Goal: Transaction & Acquisition: Purchase product/service

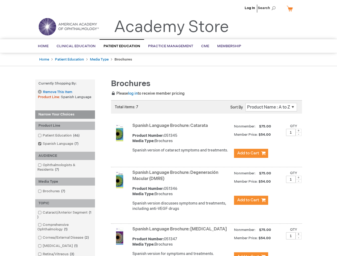
click at [268, 8] on span "Search" at bounding box center [268, 8] width 20 height 11
click at [65, 84] on strong "Currently Shopping by:" at bounding box center [65, 84] width 60 height 8
click at [65, 126] on div "Product Line" at bounding box center [65, 126] width 60 height 8
click at [65, 156] on div "AUDIENCE" at bounding box center [65, 156] width 60 height 8
click at [65, 182] on div "Media Type" at bounding box center [65, 182] width 60 height 8
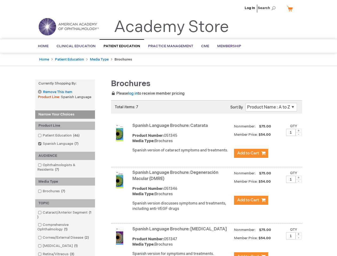
click at [65, 203] on div "TOPIC" at bounding box center [65, 203] width 60 height 8
click at [299, 131] on span at bounding box center [299, 131] width 6 height 4
click at [299, 134] on span at bounding box center [299, 134] width 6 height 4
type input "1"
click at [299, 178] on span at bounding box center [299, 178] width 6 height 4
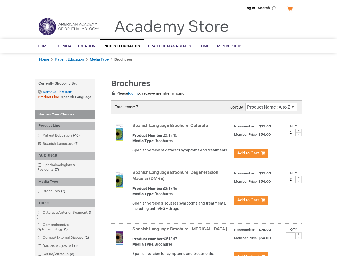
click at [299, 181] on span at bounding box center [299, 181] width 6 height 4
type input "1"
